Goal: Check status

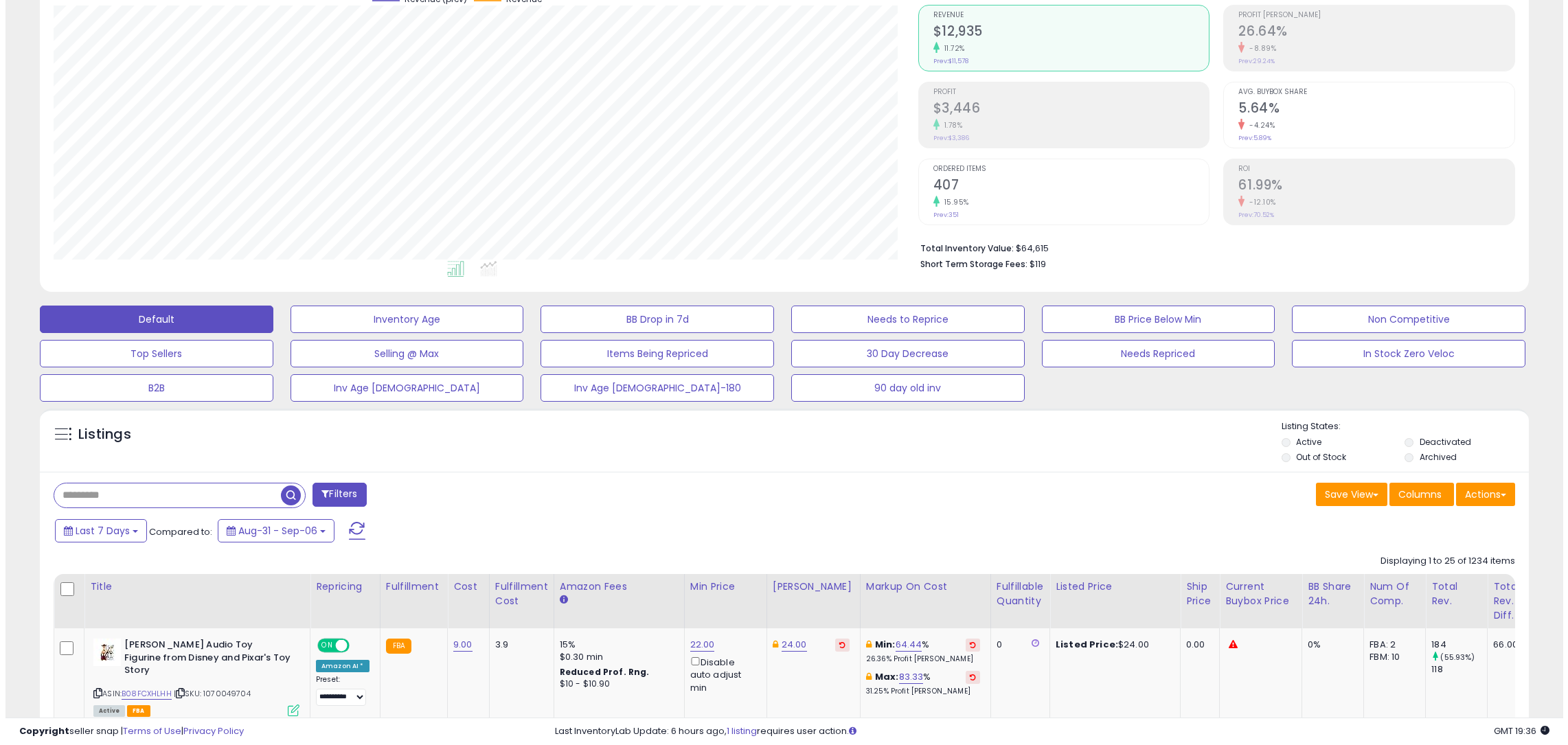
scroll to position [282, 864]
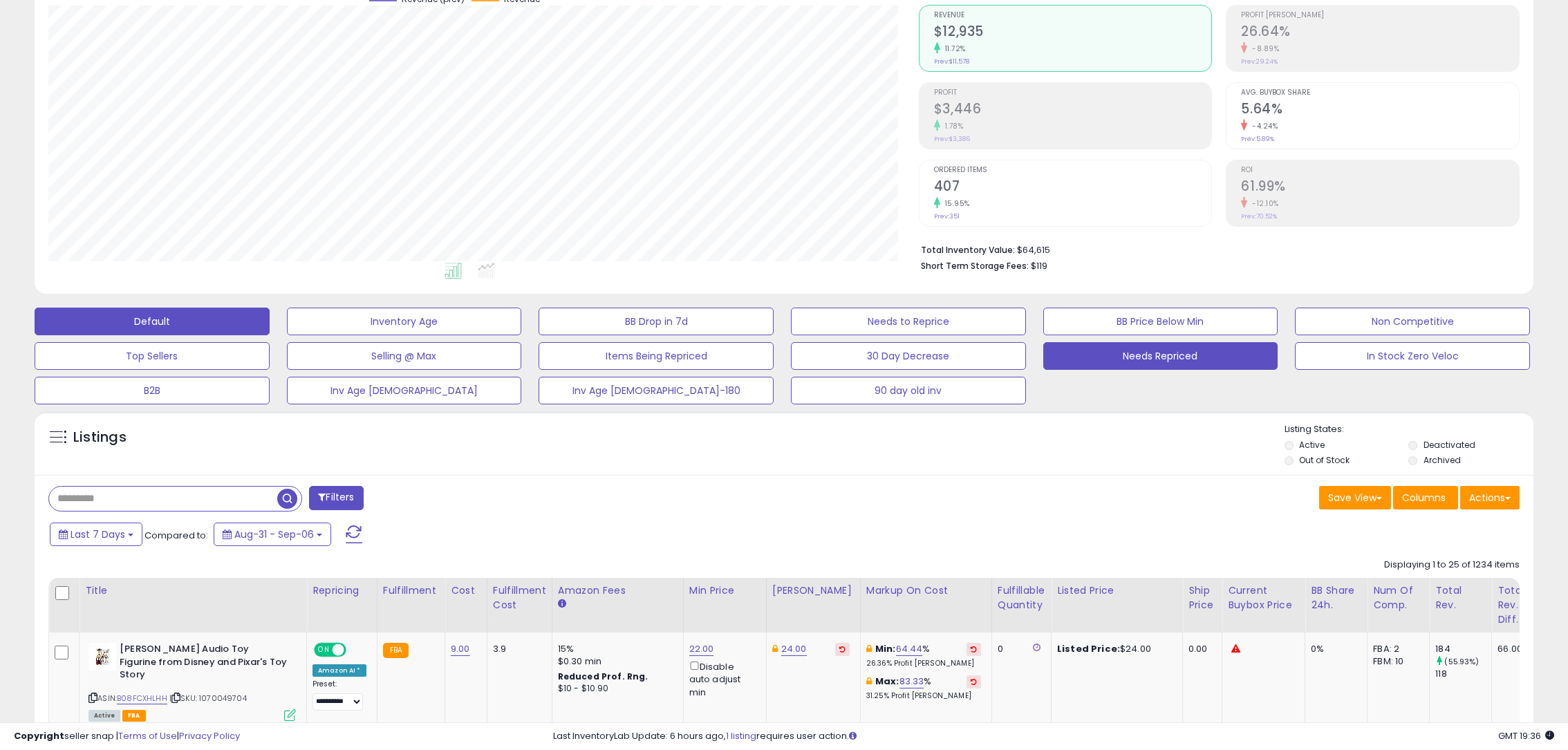
click at [1112, 357] on button "Needs Repriced" at bounding box center [1160, 356] width 235 height 28
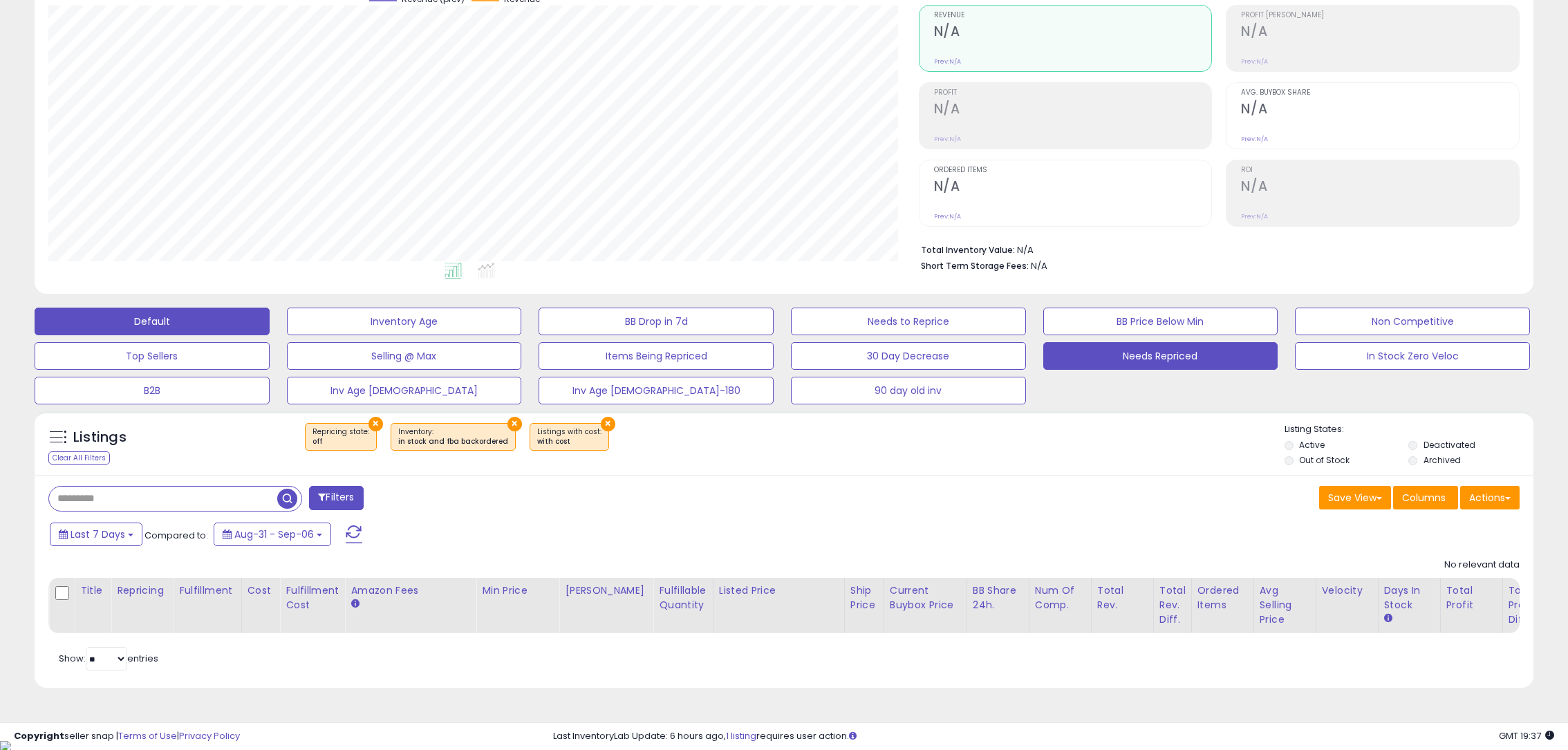
click at [159, 330] on button "Default" at bounding box center [151, 321] width 235 height 28
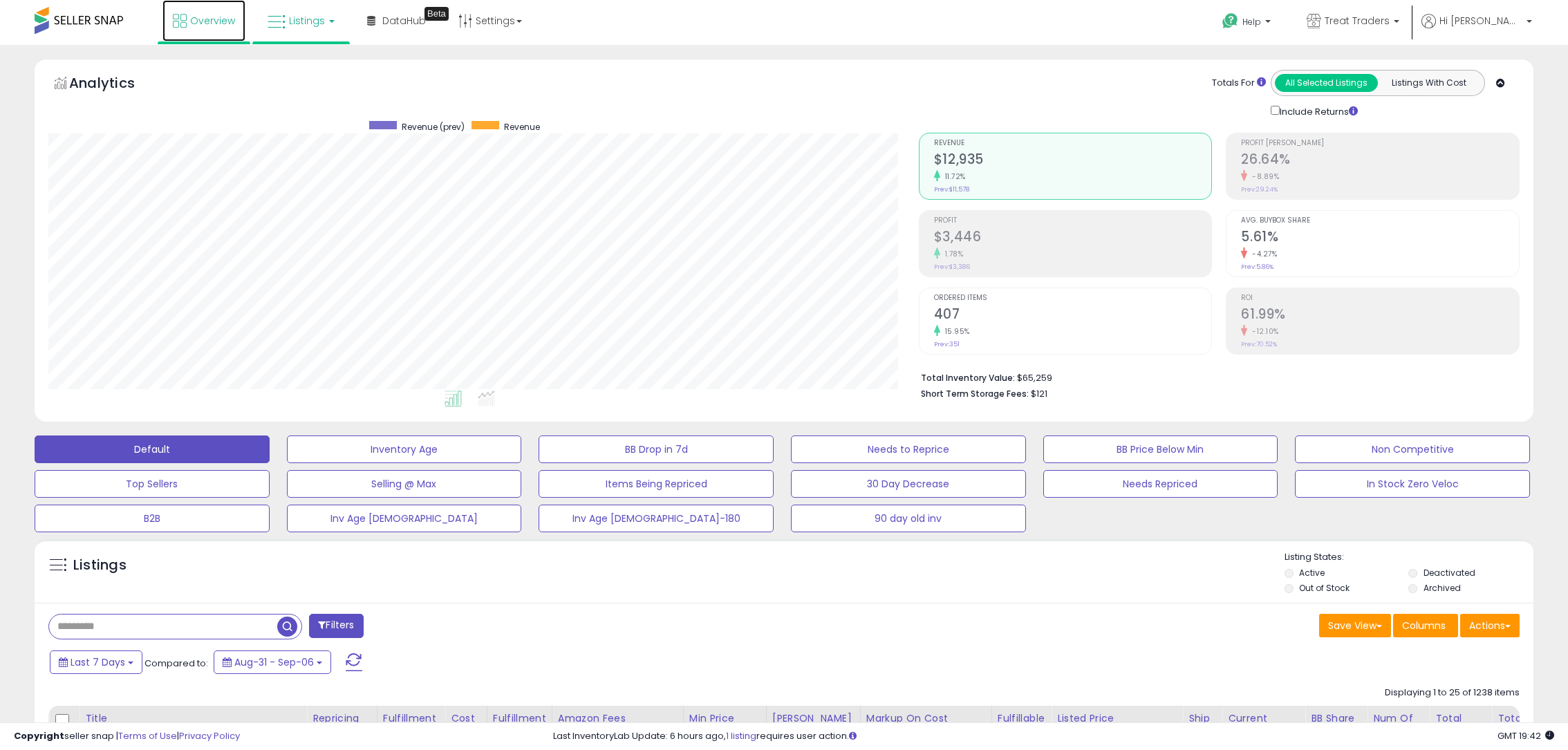
click at [186, 9] on link "Overview" at bounding box center [204, 21] width 83 height 42
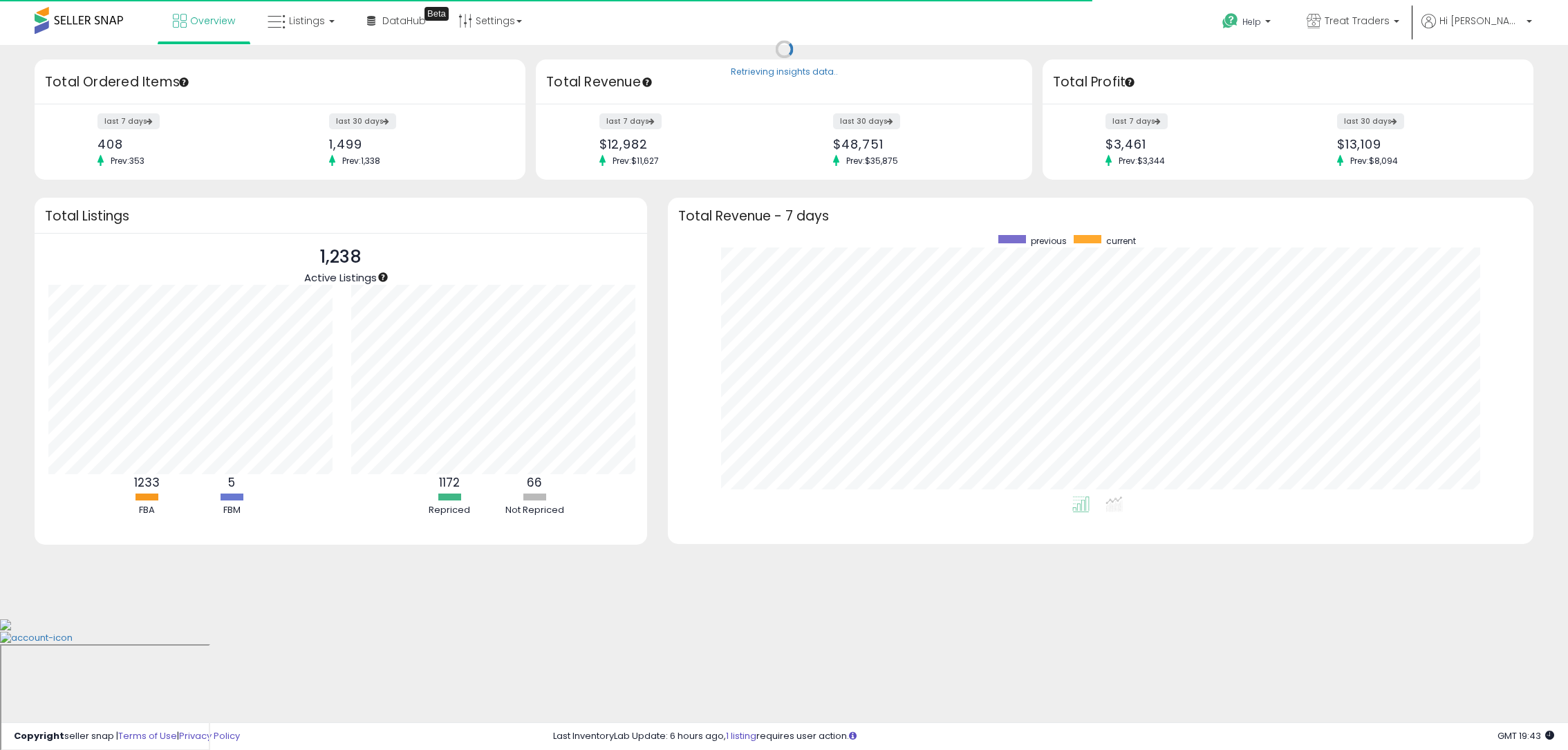
scroll to position [691091, 690466]
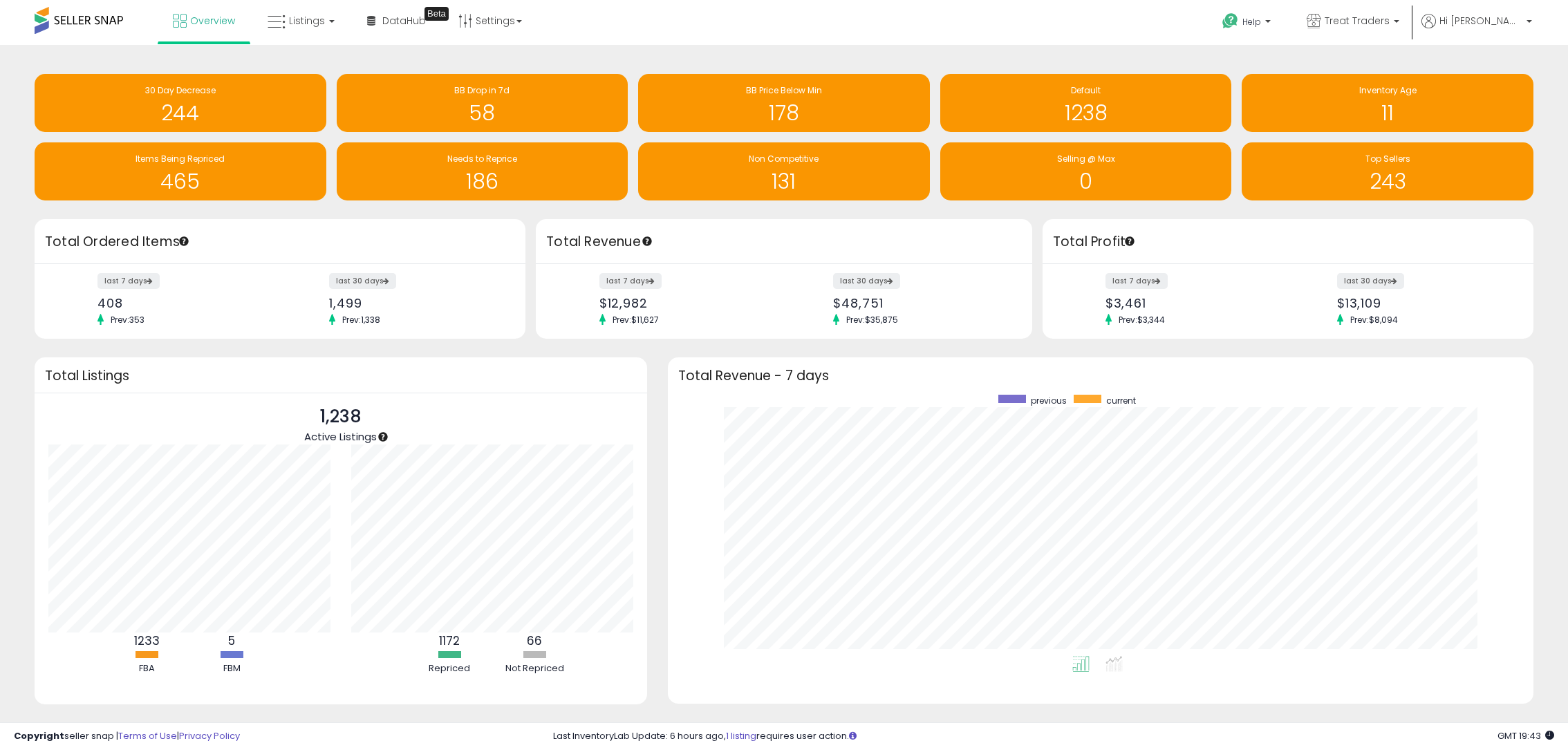
click at [1344, 133] on div "Top Sellers 243" at bounding box center [1382, 166] width 302 height 68
click at [1349, 115] on h1 "11" at bounding box center [1387, 113] width 278 height 22
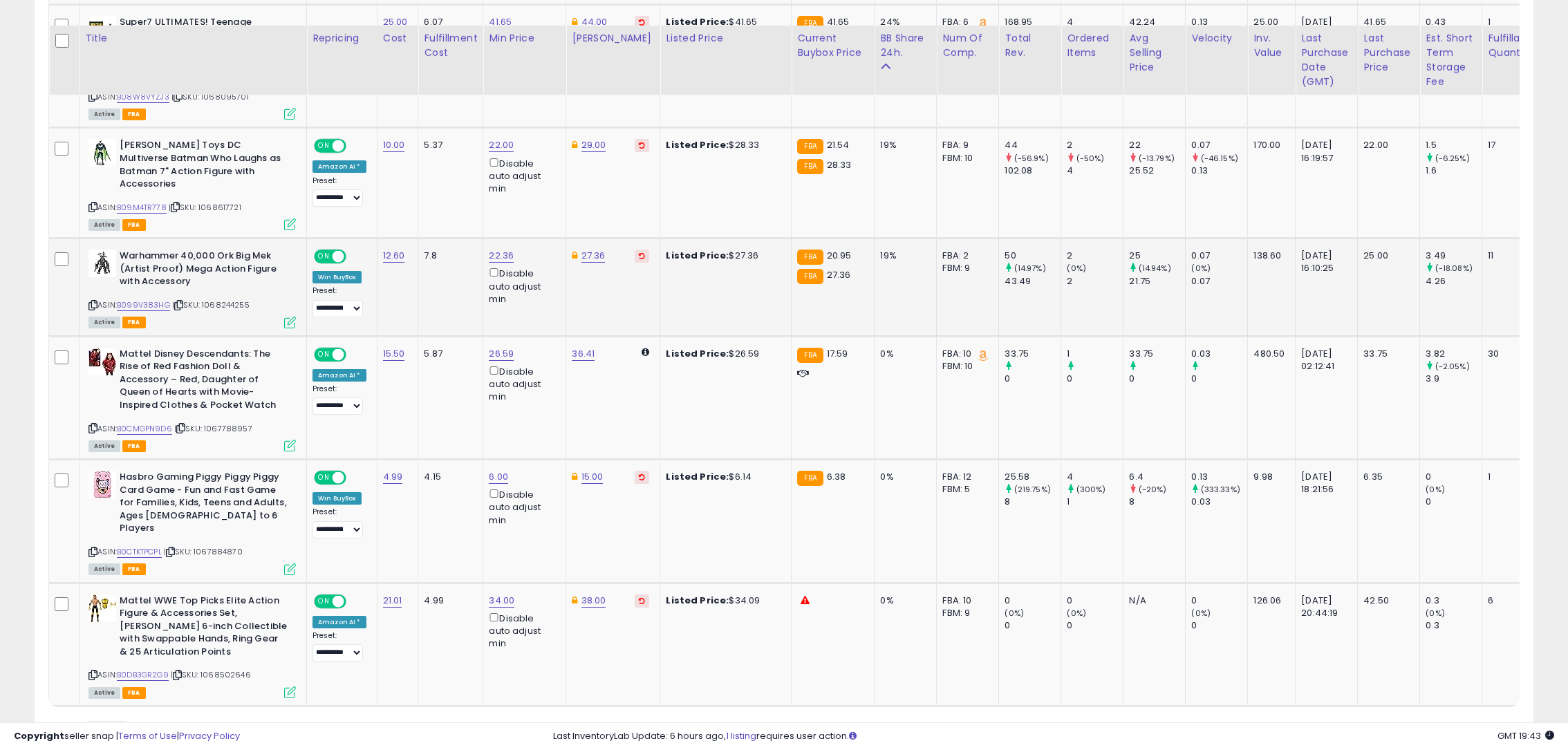
scroll to position [1313, 0]
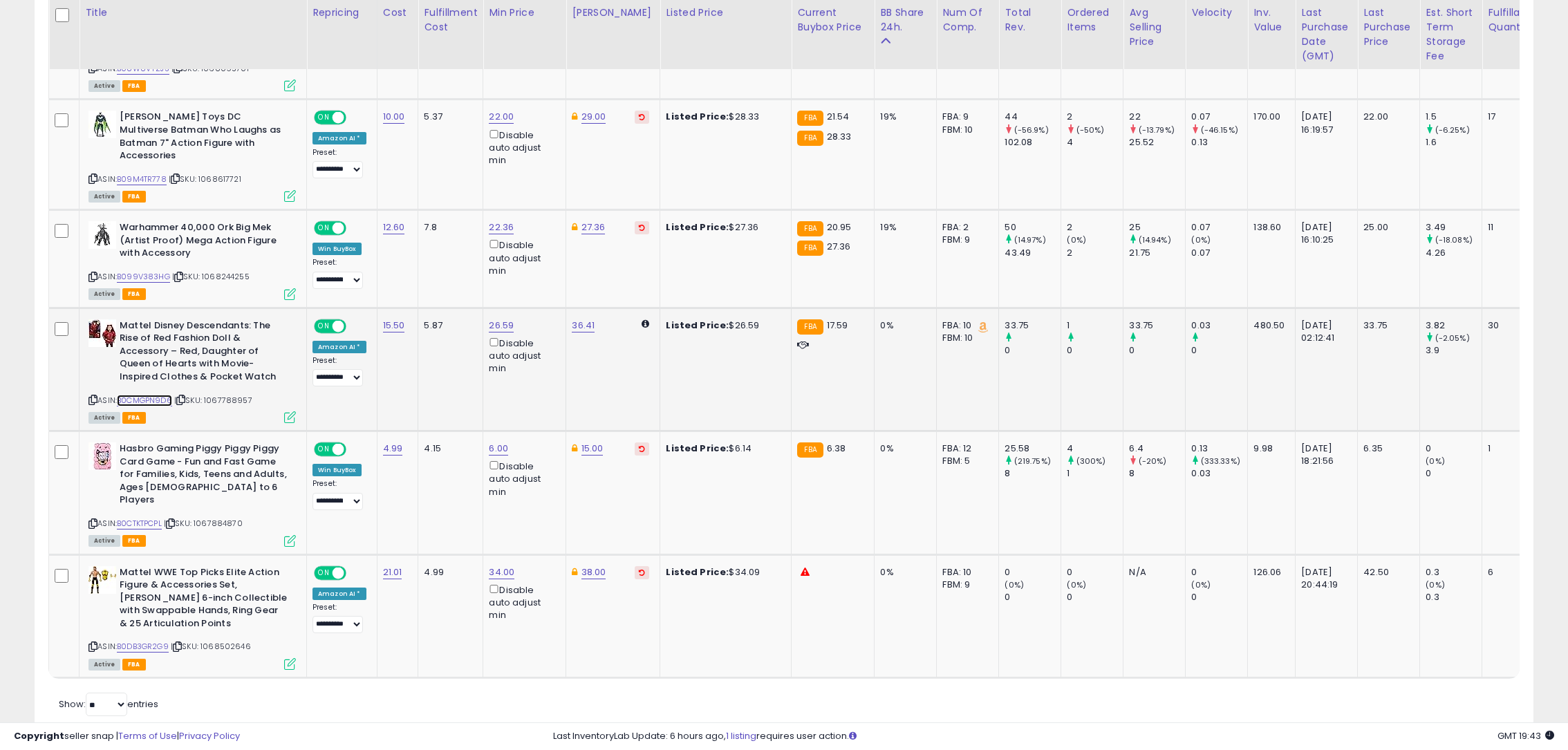
click at [132, 395] on link "B0CMGPN9D6" at bounding box center [144, 401] width 55 height 12
